Goal: Information Seeking & Learning: Learn about a topic

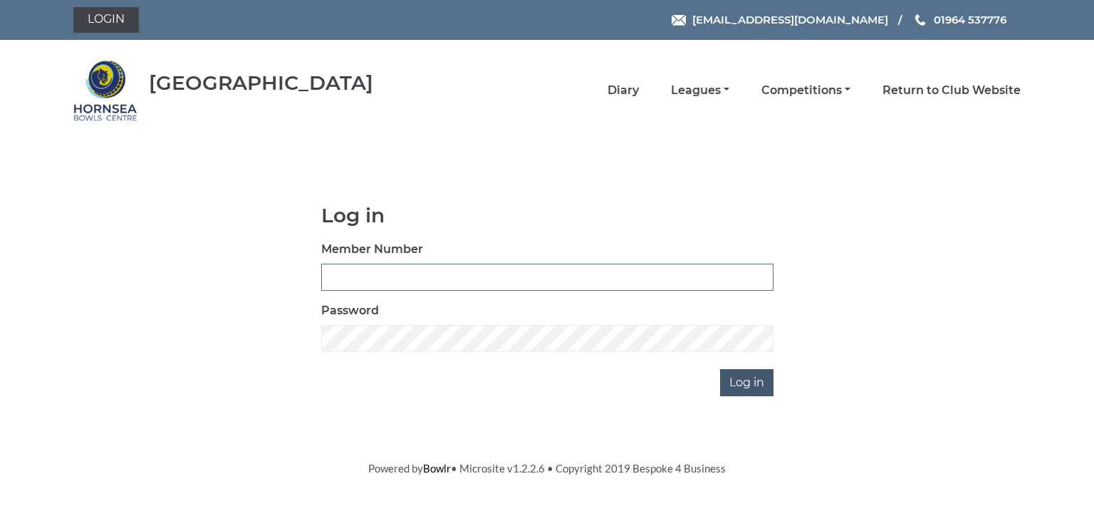
type input "0713"
click at [760, 383] on input "Log in" at bounding box center [746, 382] width 53 height 27
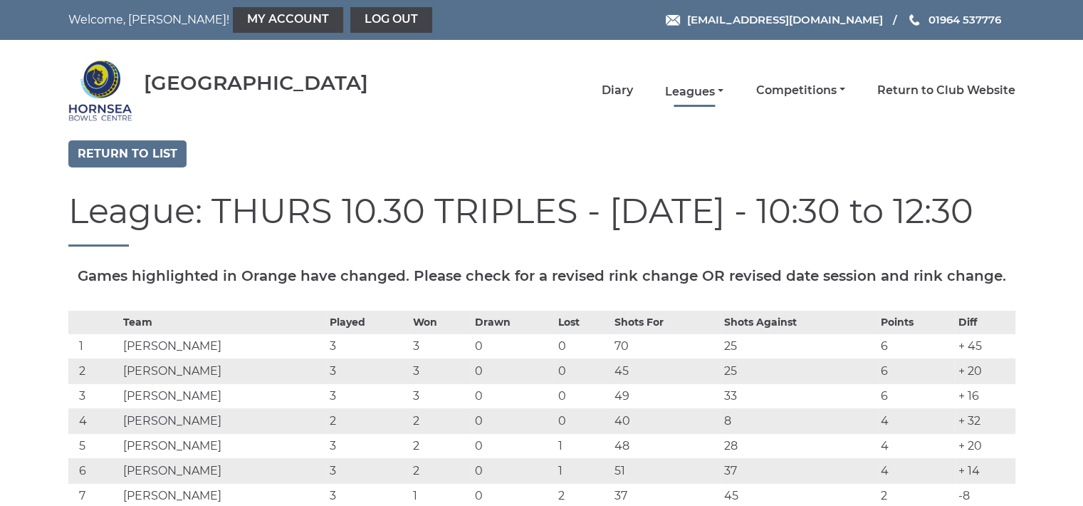
click at [701, 88] on link "Leagues" at bounding box center [694, 92] width 58 height 16
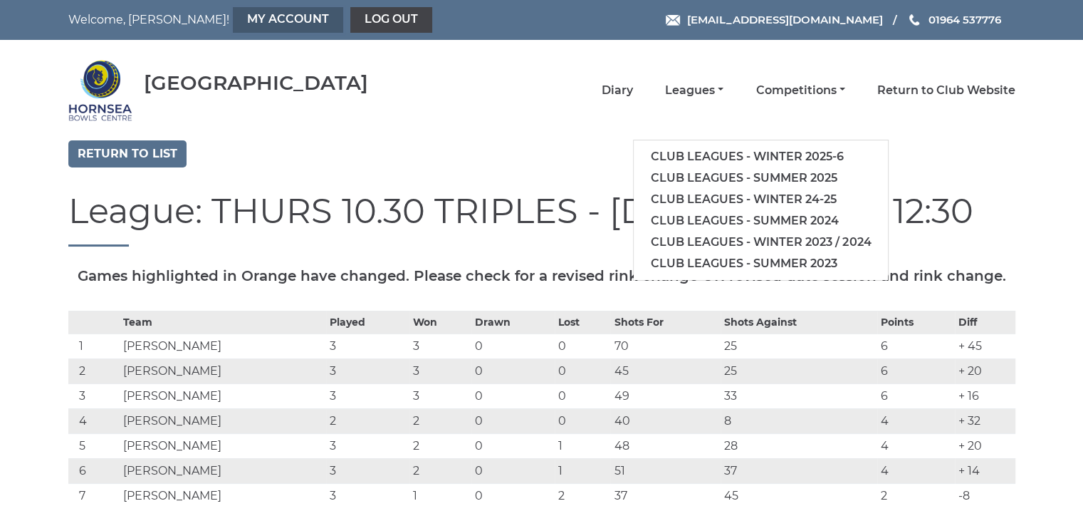
click at [233, 17] on link "My Account" at bounding box center [288, 20] width 110 height 26
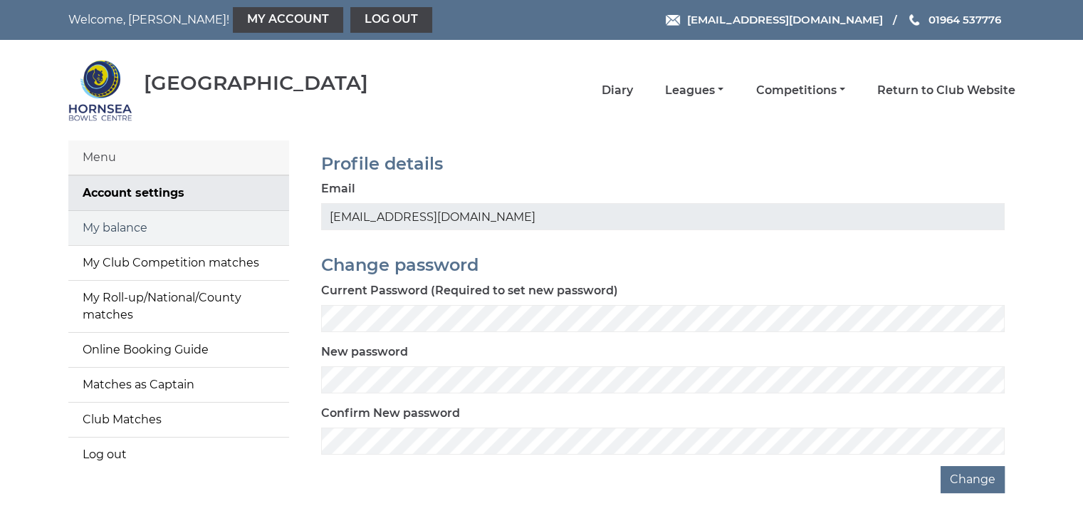
click at [209, 228] on link "My balance" at bounding box center [178, 228] width 221 height 34
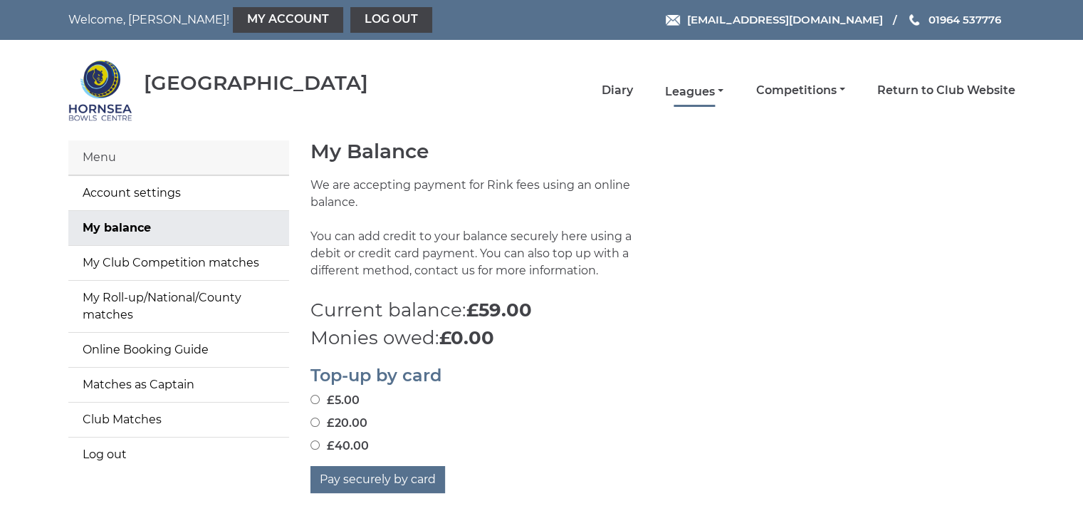
click at [701, 85] on link "Leagues" at bounding box center [694, 92] width 58 height 16
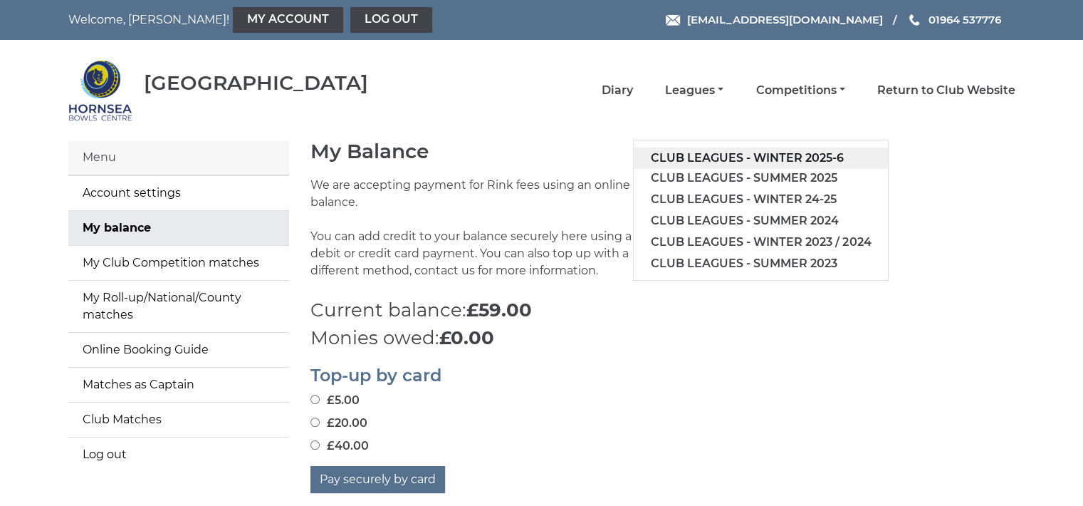
click at [738, 157] on link "Club leagues - Winter 2025-6" at bounding box center [761, 157] width 254 height 21
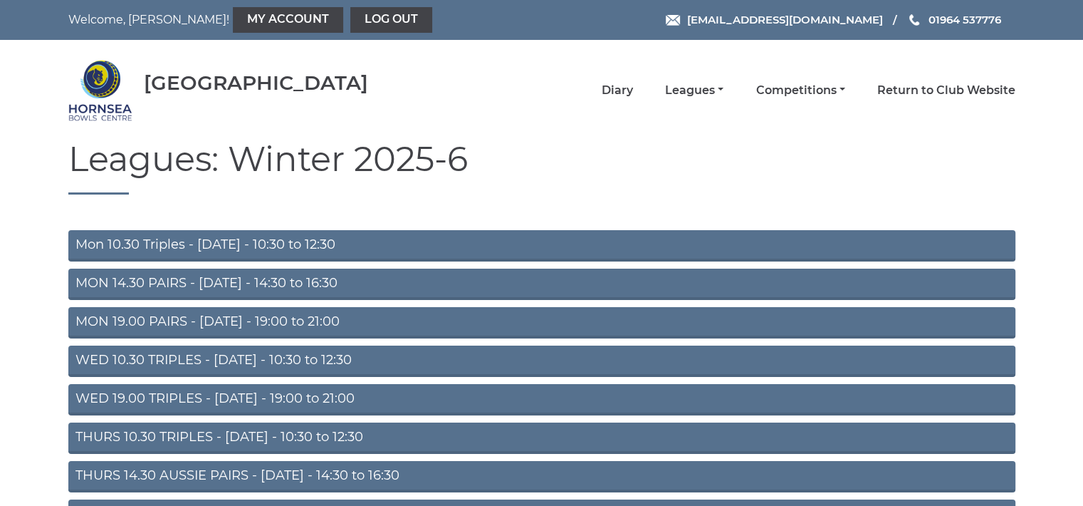
click at [325, 234] on link "Mon 10.30 Triples - Monday - 10:30 to 12:30" at bounding box center [541, 245] width 947 height 31
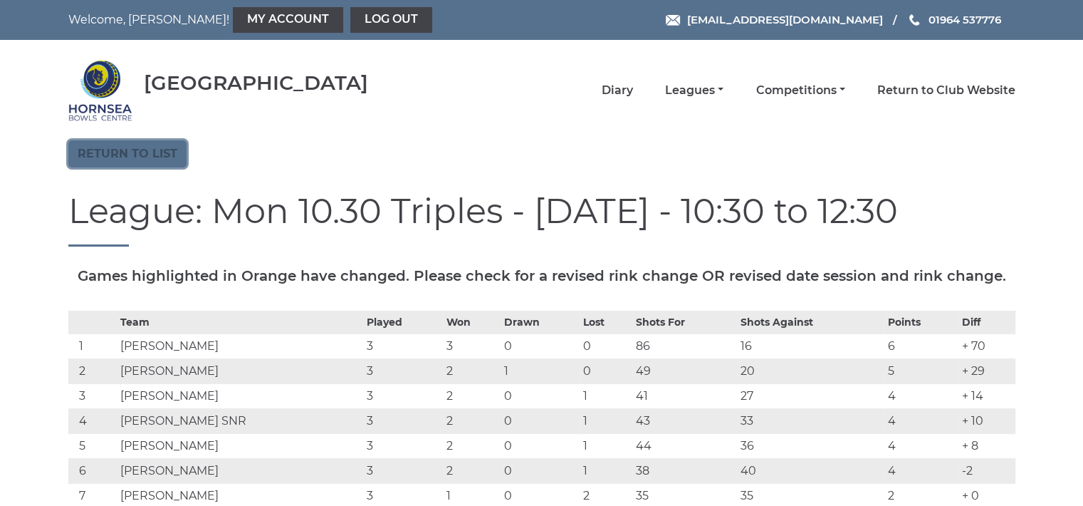
click at [157, 150] on link "Return to list" at bounding box center [127, 153] width 118 height 27
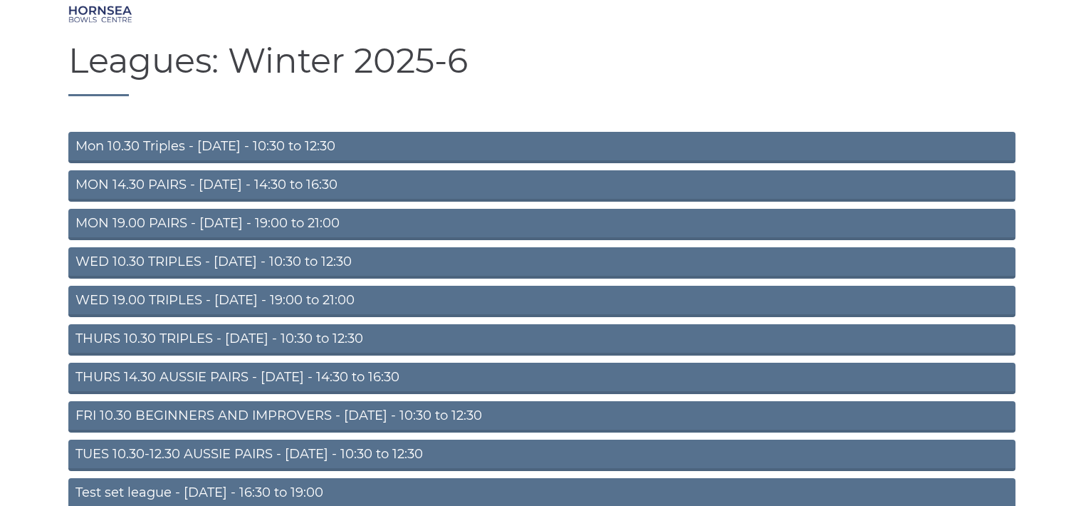
scroll to position [105, 0]
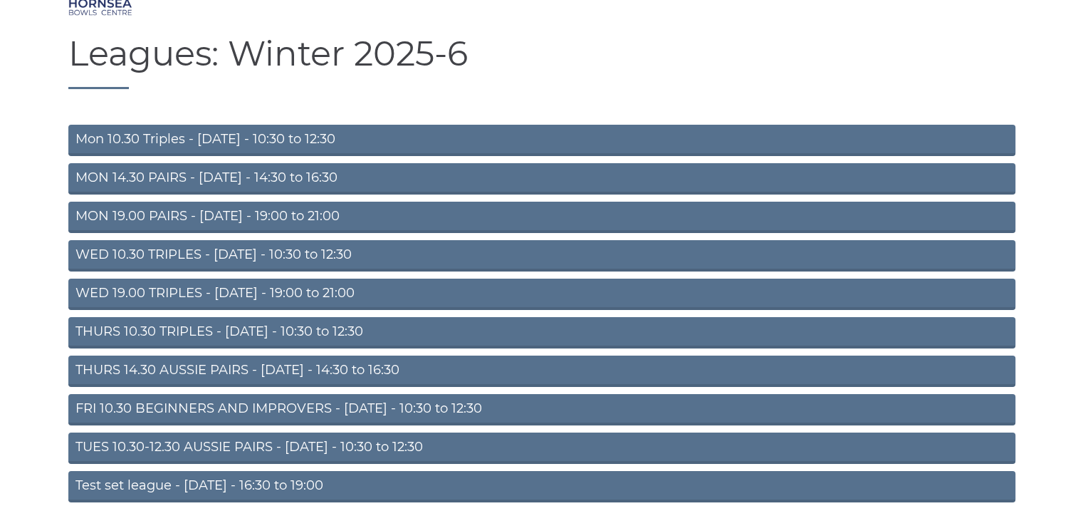
click at [265, 443] on link "TUES 10.30-12.30 AUSSIE PAIRS - Tuesday - 10:30 to 12:30" at bounding box center [541, 447] width 947 height 31
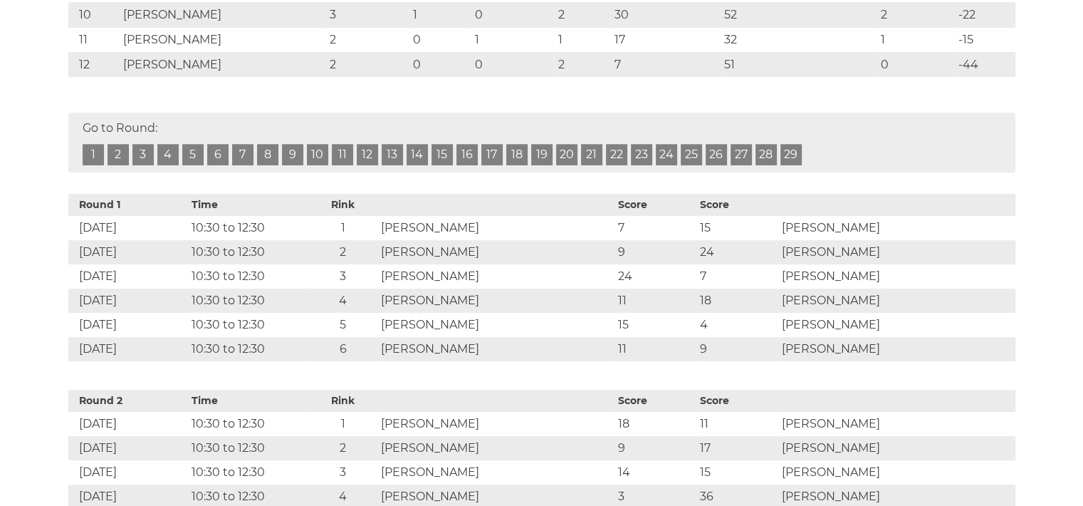
scroll to position [3, 0]
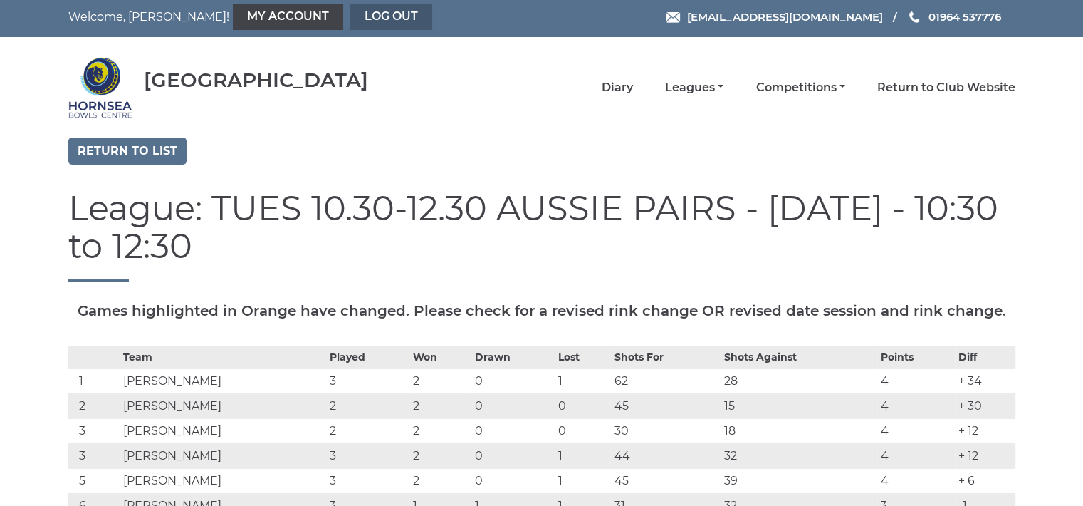
click at [350, 19] on link "Log out" at bounding box center [391, 17] width 82 height 26
